Goal: Transaction & Acquisition: Purchase product/service

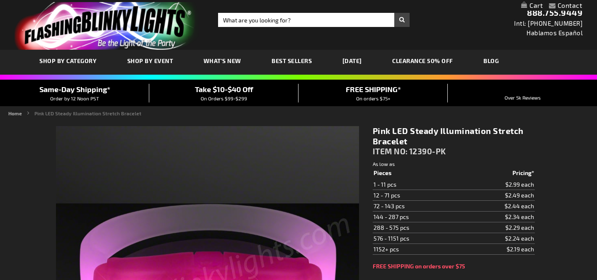
type input "5639"
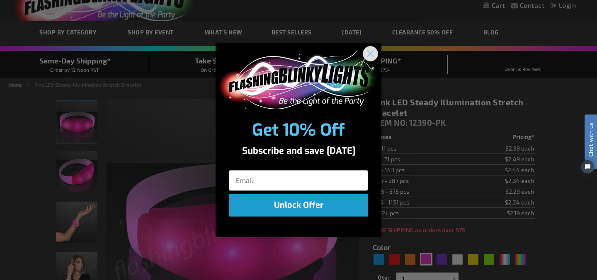
click at [373, 52] on circle "Close dialog" at bounding box center [371, 54] width 14 height 14
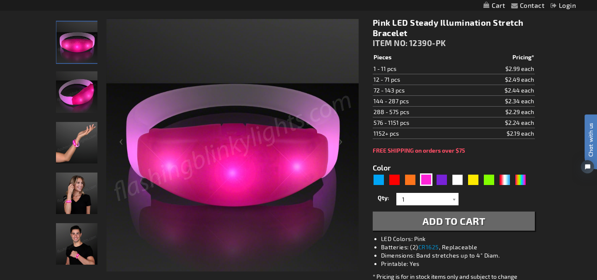
scroll to position [124, 0]
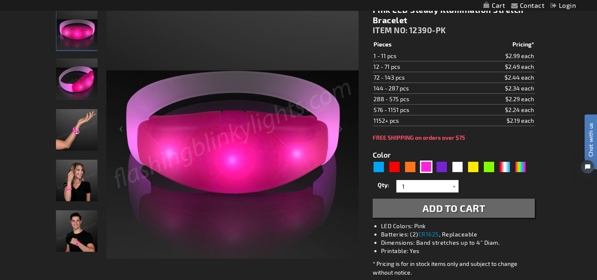
click at [76, 132] on img "Hand model wearing Light Up Pink Illumination Stretch Bracelet" at bounding box center [76, 129] width 41 height 41
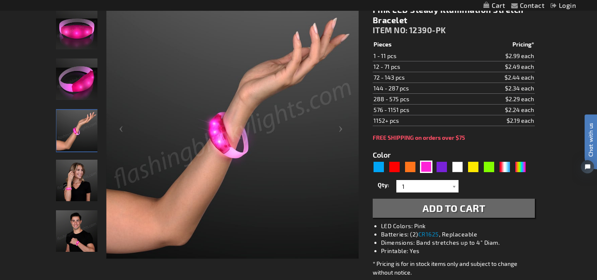
click at [79, 181] on img "Female displaying Light Up Pink Illumination Stretch Bracelet" at bounding box center [76, 180] width 41 height 41
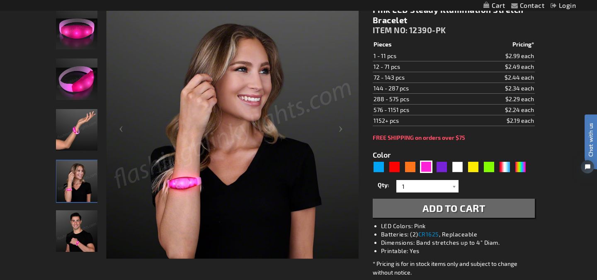
click at [88, 232] on img "Male displaying Light Up Pink Illumination Stretch Bracelet" at bounding box center [76, 230] width 41 height 41
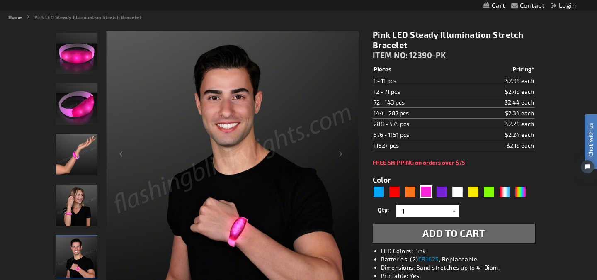
scroll to position [83, 0]
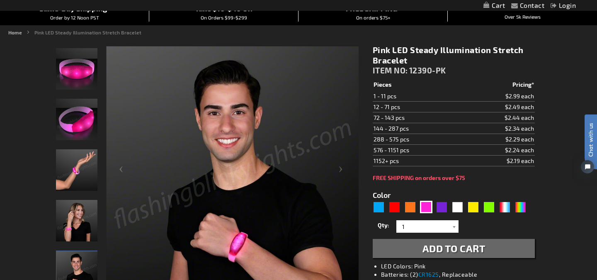
click at [71, 114] on img "Light Up Pink Illumination Stretch Bracelet" at bounding box center [76, 119] width 41 height 41
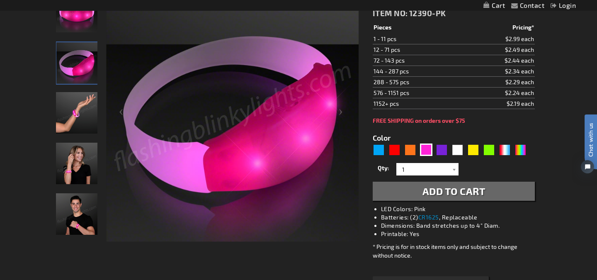
scroll to position [140, 0]
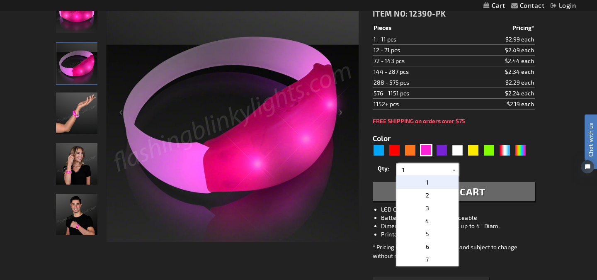
click at [412, 166] on input "1" at bounding box center [429, 169] width 60 height 12
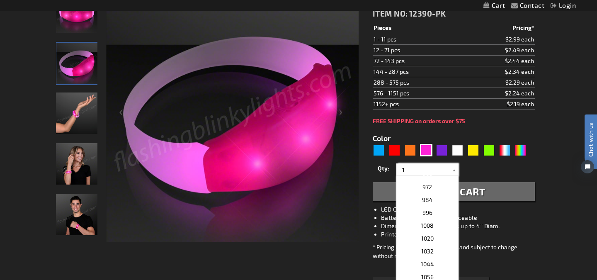
scroll to position [1166, 0]
click at [424, 213] on span "996" at bounding box center [428, 212] width 10 height 7
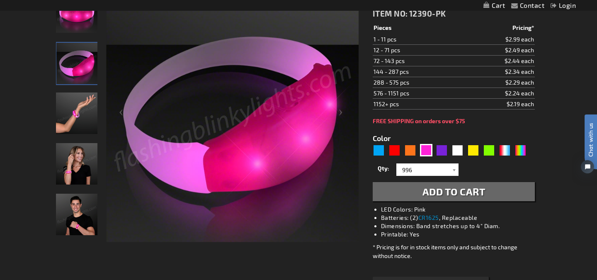
click at [444, 196] on span "Add to Cart" at bounding box center [454, 191] width 63 height 12
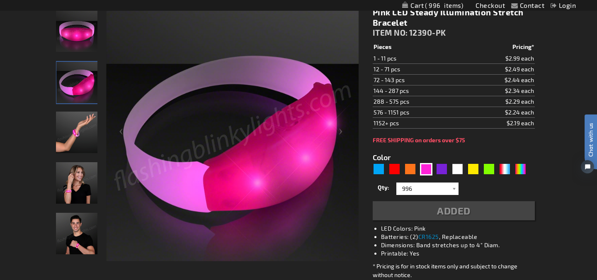
scroll to position [159, 0]
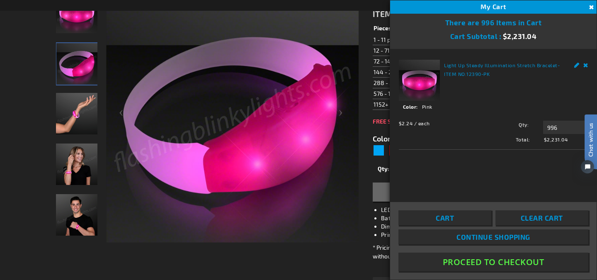
click at [592, 9] on button "Close" at bounding box center [590, 7] width 9 height 9
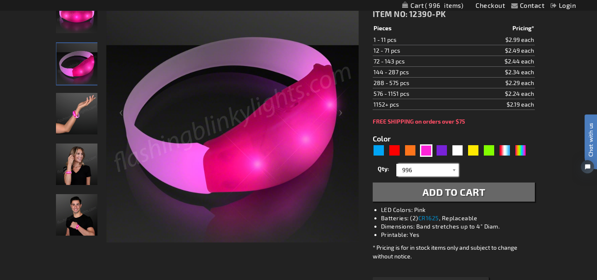
click at [416, 166] on input "996" at bounding box center [429, 170] width 60 height 12
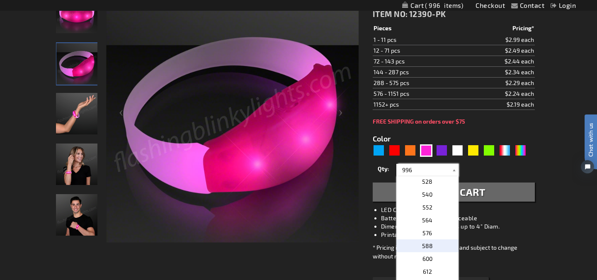
scroll to position [702, 0]
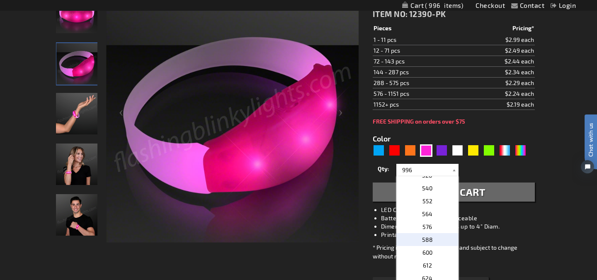
click at [432, 256] on span "600" at bounding box center [428, 252] width 10 height 7
type input "600"
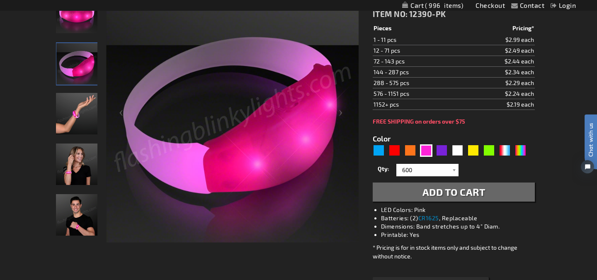
click at [434, 195] on span "Add to Cart" at bounding box center [454, 192] width 63 height 12
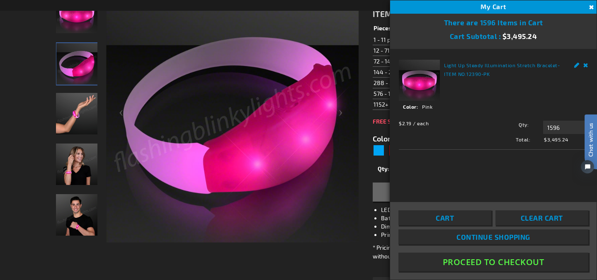
click at [532, 216] on span "Clear Cart" at bounding box center [542, 218] width 42 height 8
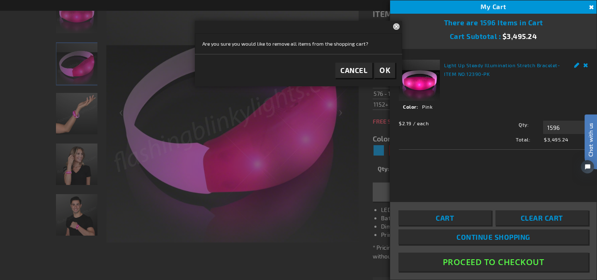
click at [386, 67] on span "OK" at bounding box center [385, 71] width 11 height 10
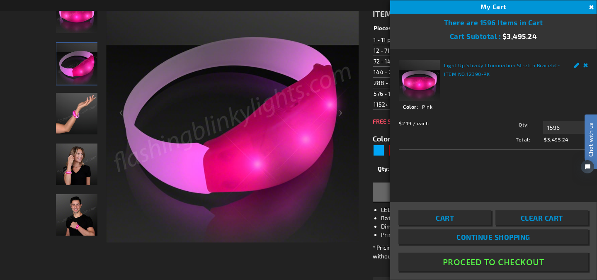
click at [543, 220] on span "Clear Cart" at bounding box center [542, 218] width 42 height 8
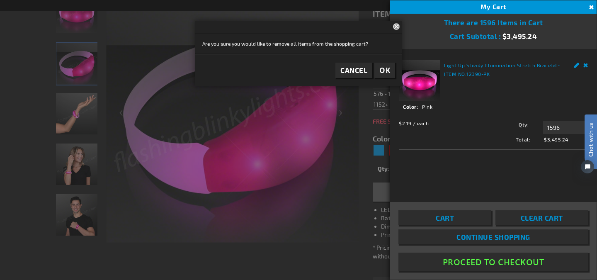
click at [382, 74] on span "OK" at bounding box center [385, 71] width 11 height 10
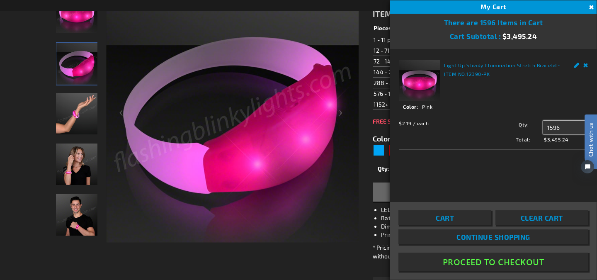
click at [565, 127] on input "1596" at bounding box center [565, 127] width 45 height 13
type input "1"
type input "5"
type input "600"
click at [567, 145] on span "Update" at bounding box center [561, 143] width 19 height 6
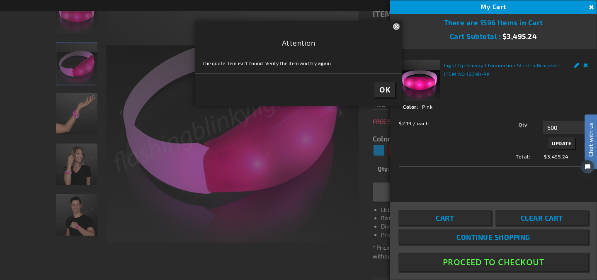
click at [388, 92] on span "OK" at bounding box center [385, 90] width 11 height 10
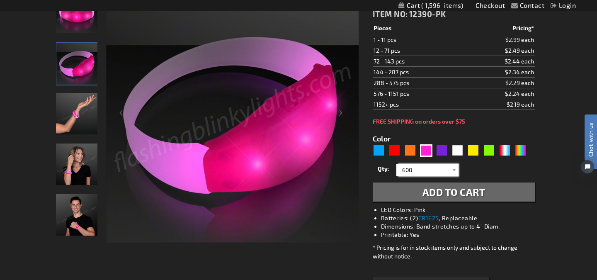
click at [437, 172] on input "600" at bounding box center [429, 170] width 60 height 12
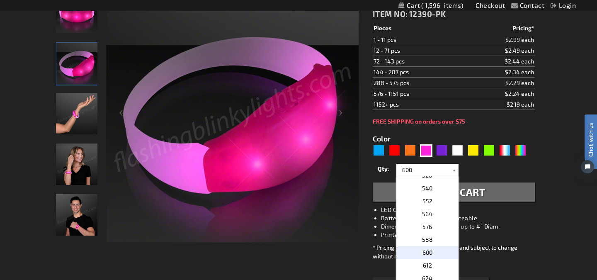
click at [435, 254] on p "600" at bounding box center [428, 252] width 62 height 13
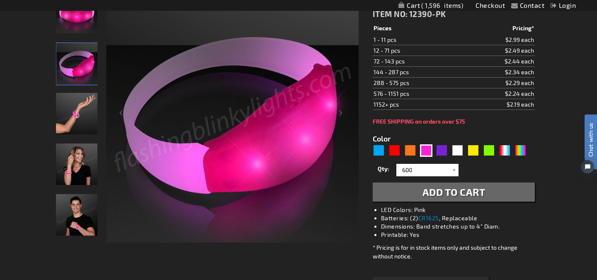
click at [441, 186] on span "Add to Cart" at bounding box center [454, 192] width 63 height 12
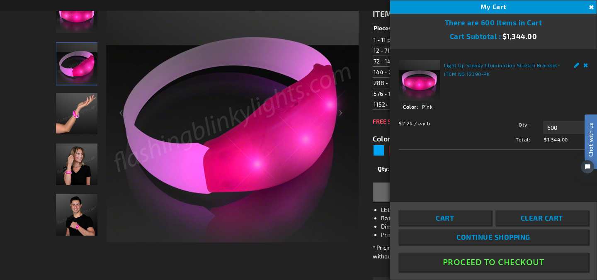
click at [490, 261] on button "Proceed To Checkout" at bounding box center [494, 262] width 190 height 19
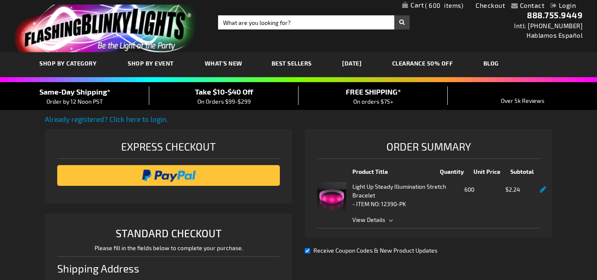
select select "US"
click at [371, 223] on span "View Details" at bounding box center [447, 219] width 188 height 9
